Goal: Task Accomplishment & Management: Manage account settings

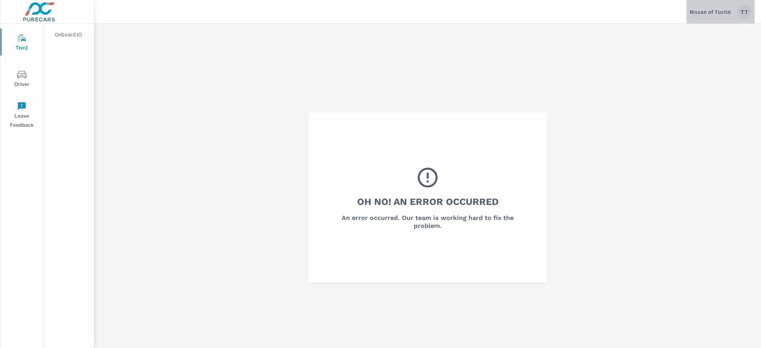
click at [748, 11] on div "TT" at bounding box center [745, 12] width 14 height 14
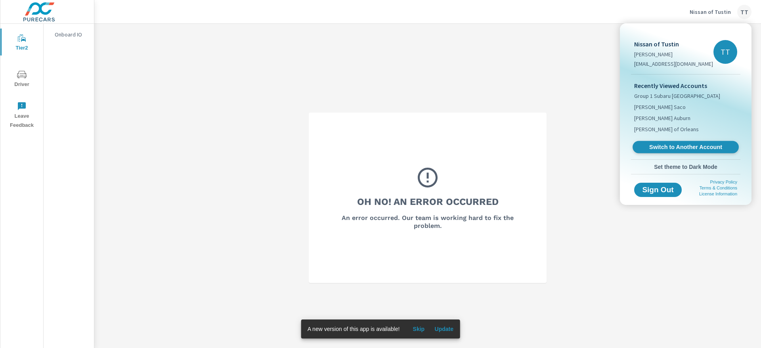
click at [658, 151] on link "Switch to Another Account" at bounding box center [686, 147] width 106 height 12
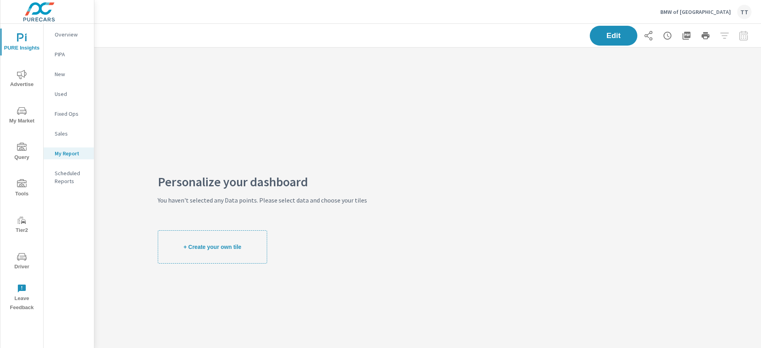
click at [16, 263] on span "Driver" at bounding box center [22, 261] width 38 height 19
